Goal: Transaction & Acquisition: Obtain resource

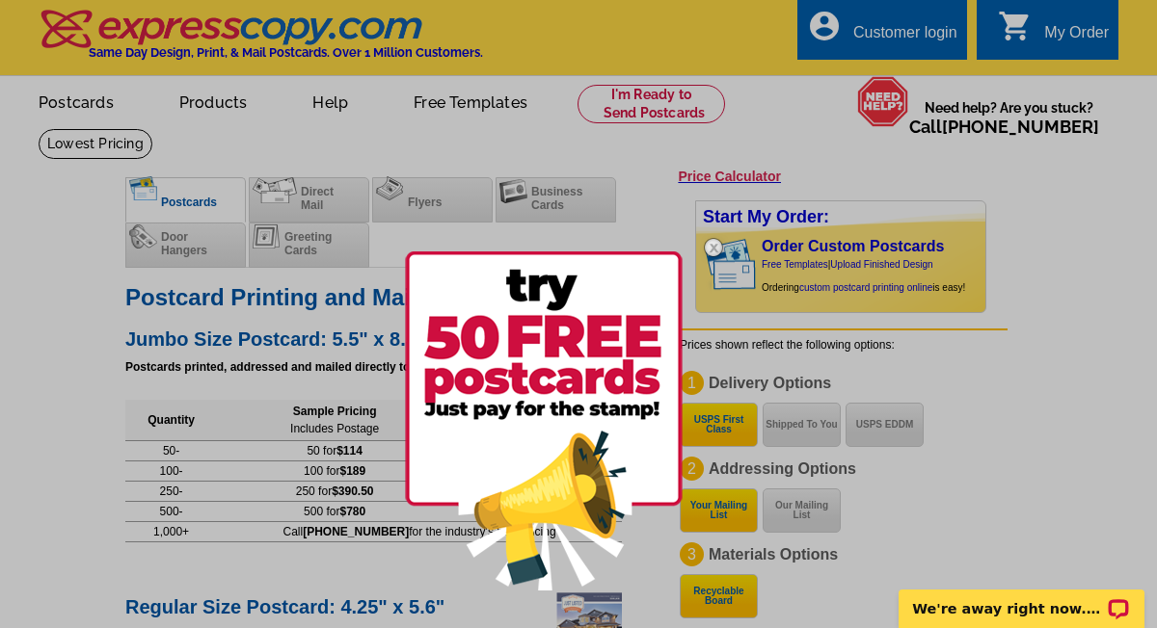
click at [1093, 415] on div at bounding box center [578, 314] width 1157 height 628
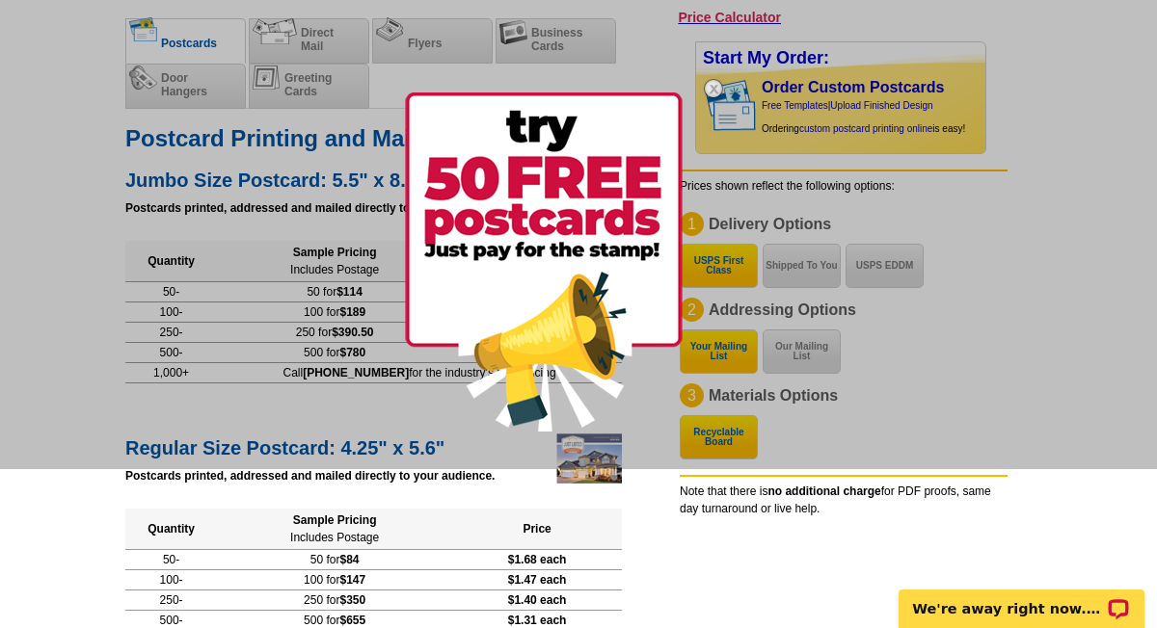
scroll to position [135, 0]
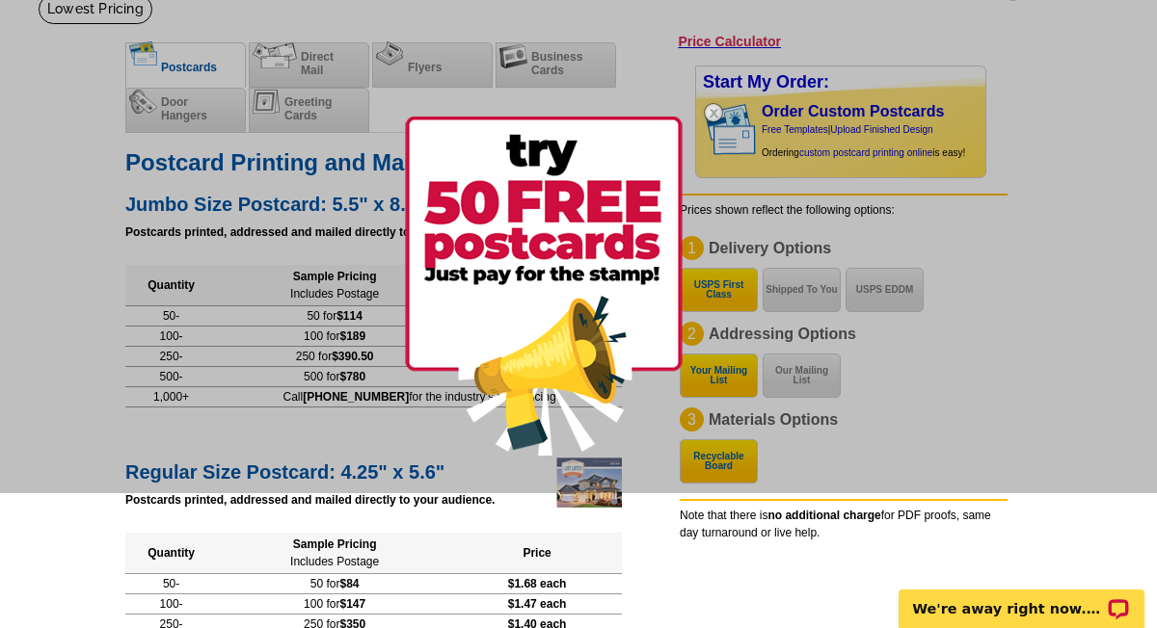
click at [85, 151] on div at bounding box center [578, 179] width 1157 height 628
click at [607, 198] on img at bounding box center [544, 286] width 278 height 339
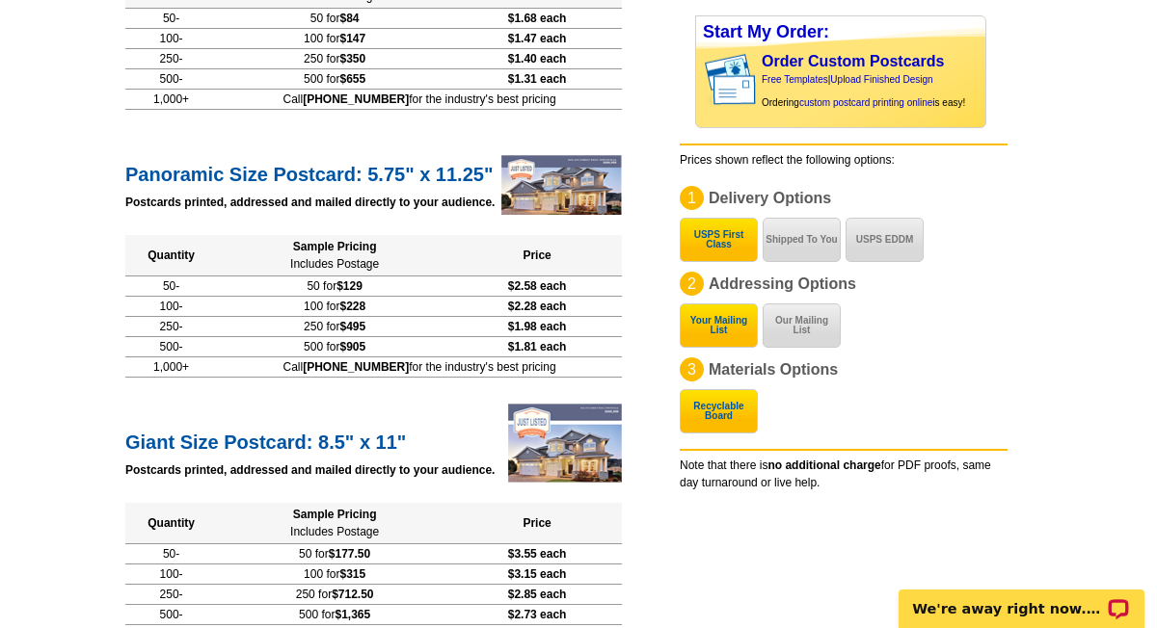
scroll to position [702, 0]
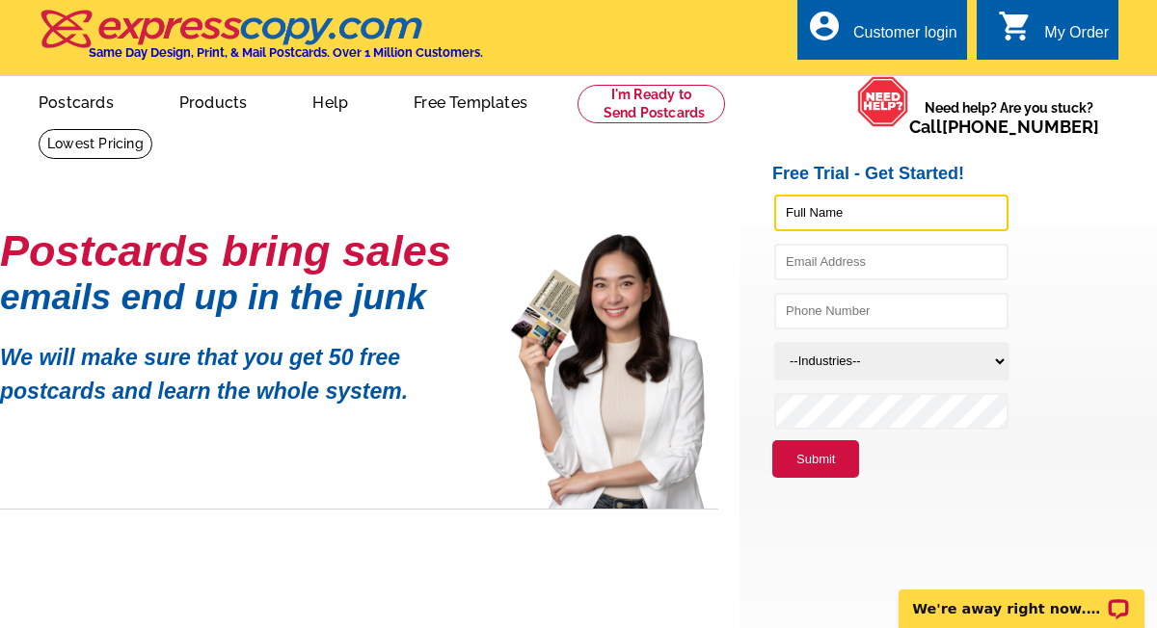
click at [800, 211] on input "text" at bounding box center [891, 213] width 234 height 37
type input "Bob Gauger"
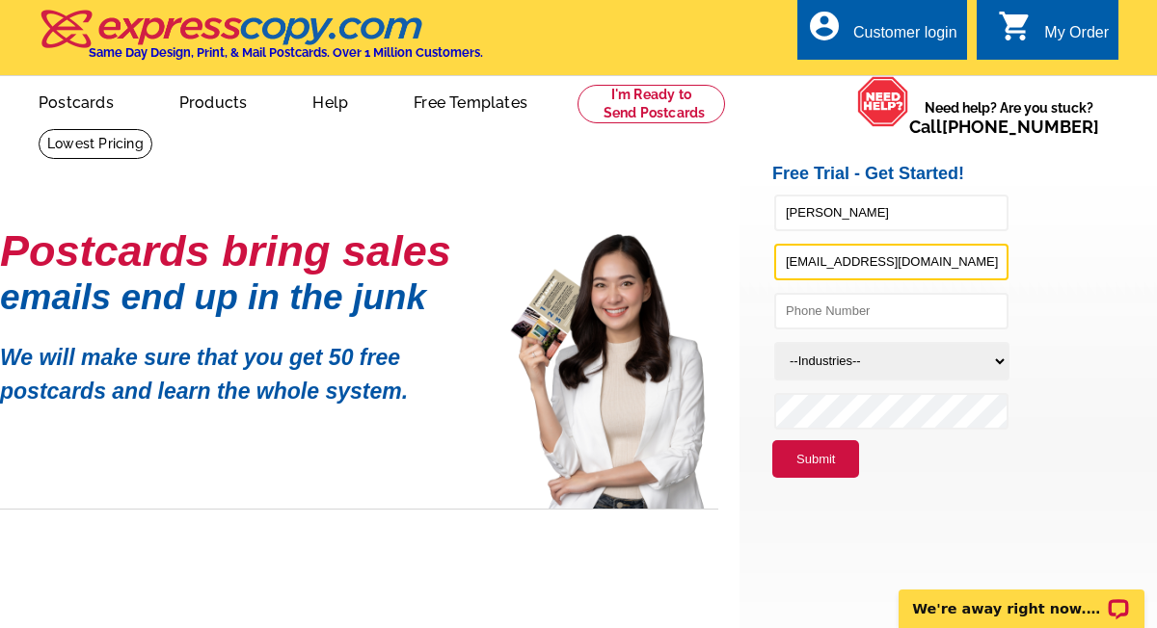
type input "info@gaugergroup.com"
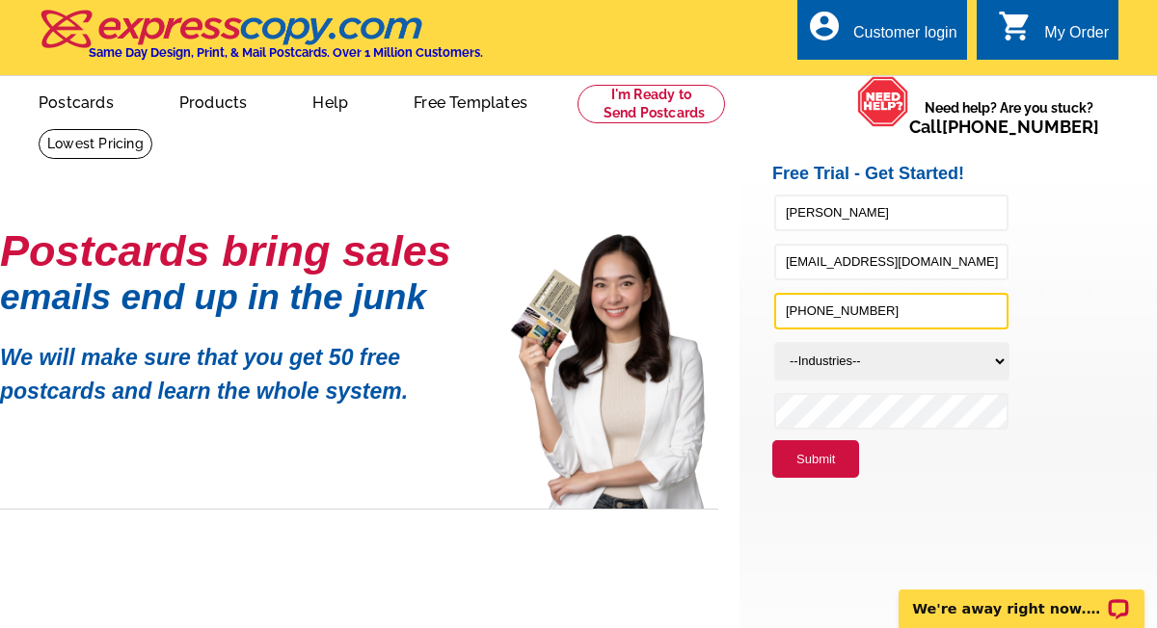
type input "240-286-4447"
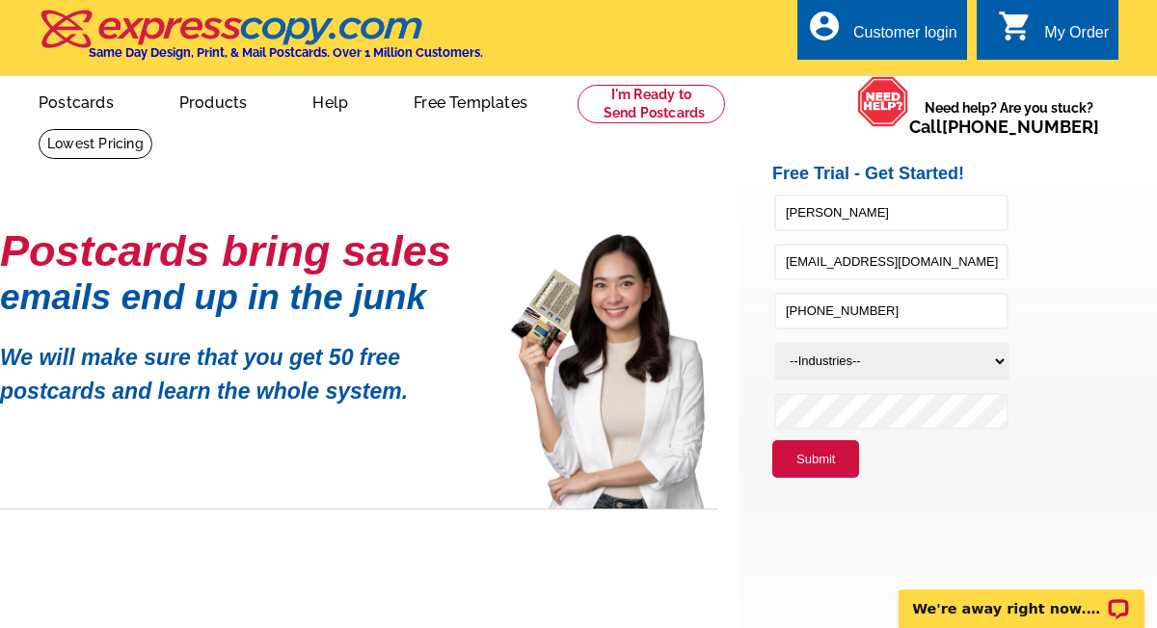
click at [913, 359] on select "--Industries-- Residential Real Estate Accounting Agriculture Architecture Arts…" at bounding box center [891, 361] width 235 height 39
select select "785"
click at [774, 342] on select "--Industries-- Residential Real Estate Accounting Agriculture Architecture Arts…" at bounding box center [891, 361] width 235 height 39
click at [820, 462] on button "Submit" at bounding box center [815, 459] width 87 height 39
